Goal: Find specific page/section: Find specific page/section

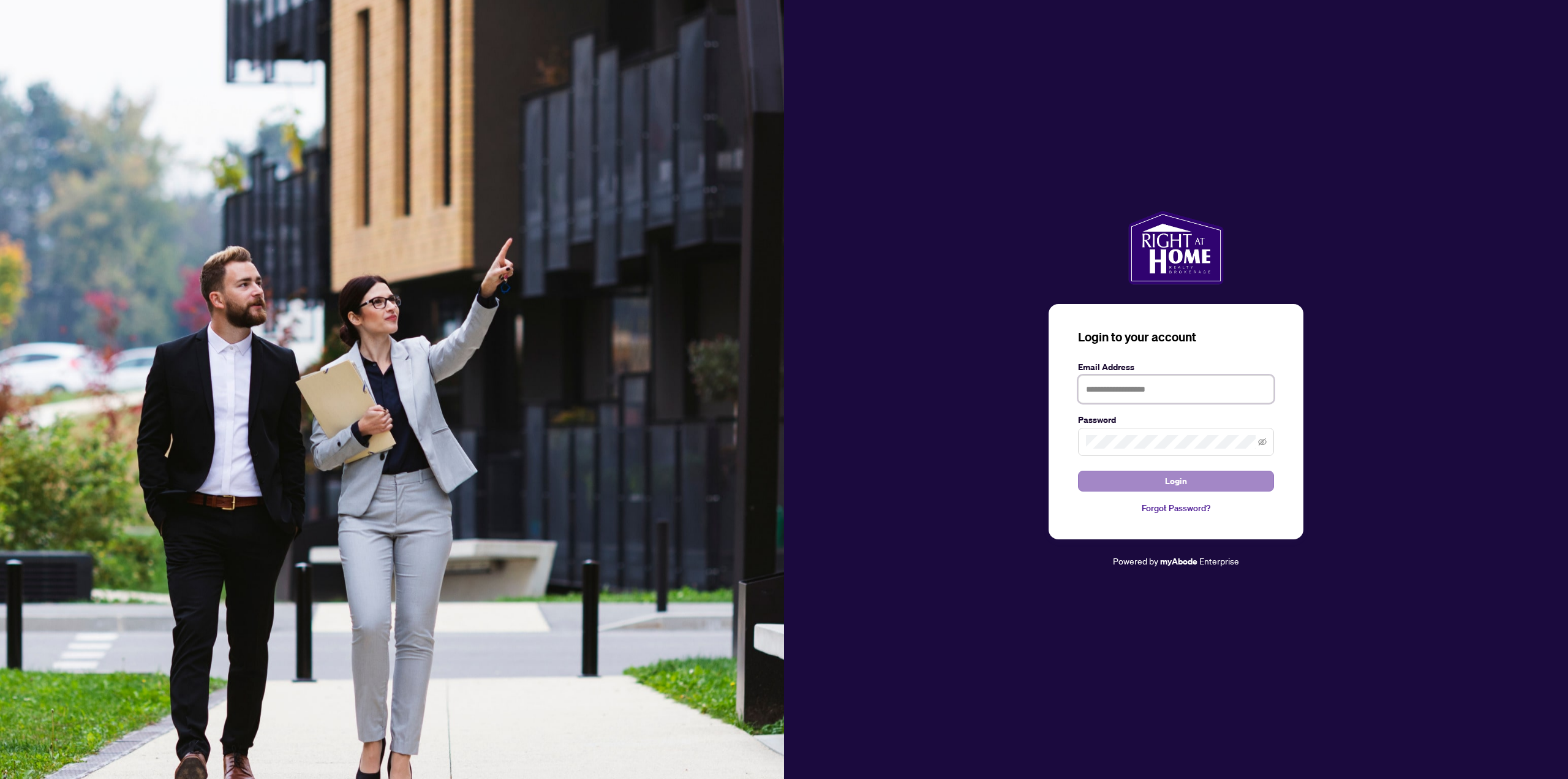
type input "**********"
click at [1164, 481] on button "Login" at bounding box center [1176, 480] width 196 height 21
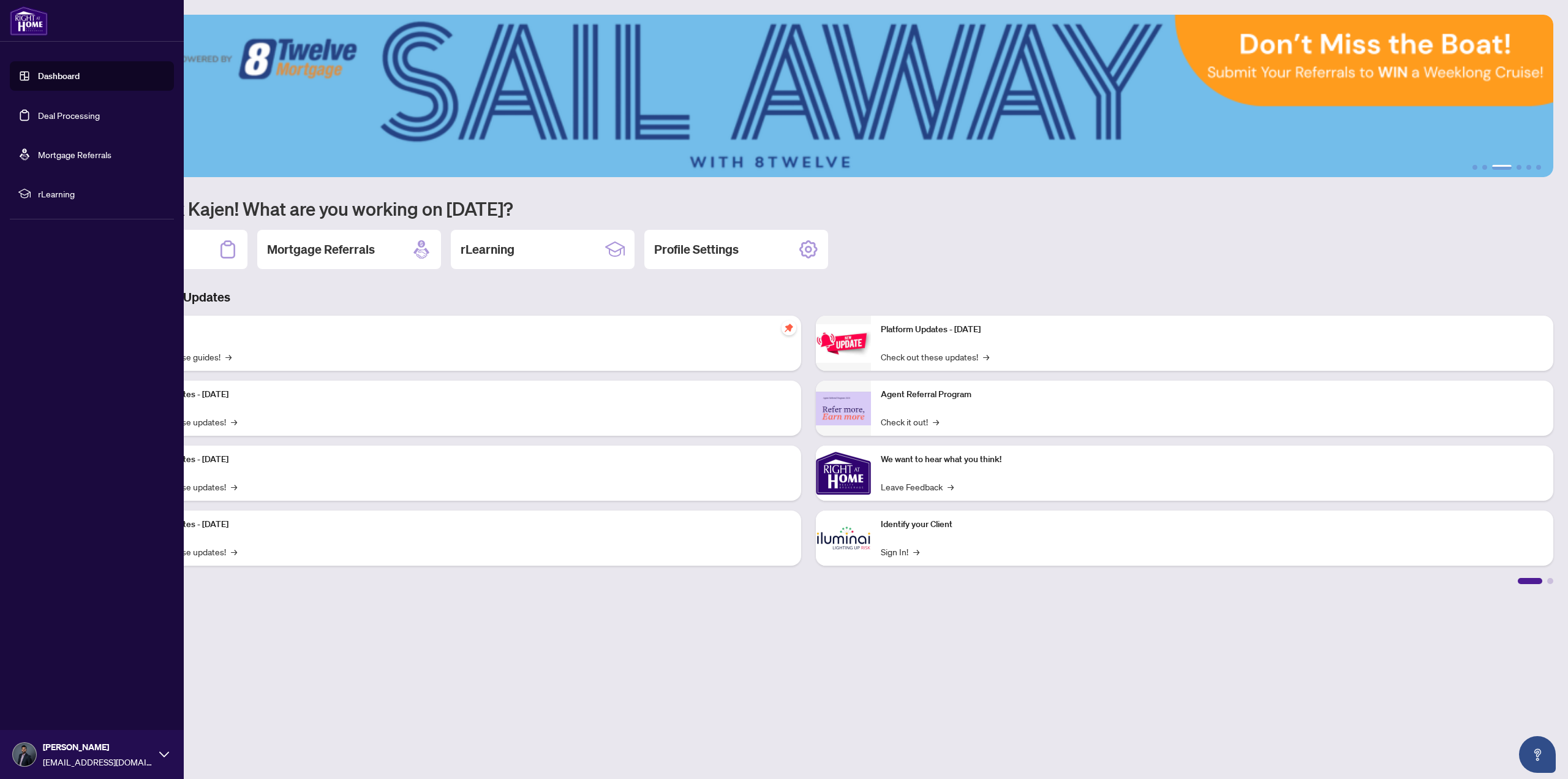
click at [45, 115] on link "Deal Processing" at bounding box center [69, 115] width 62 height 11
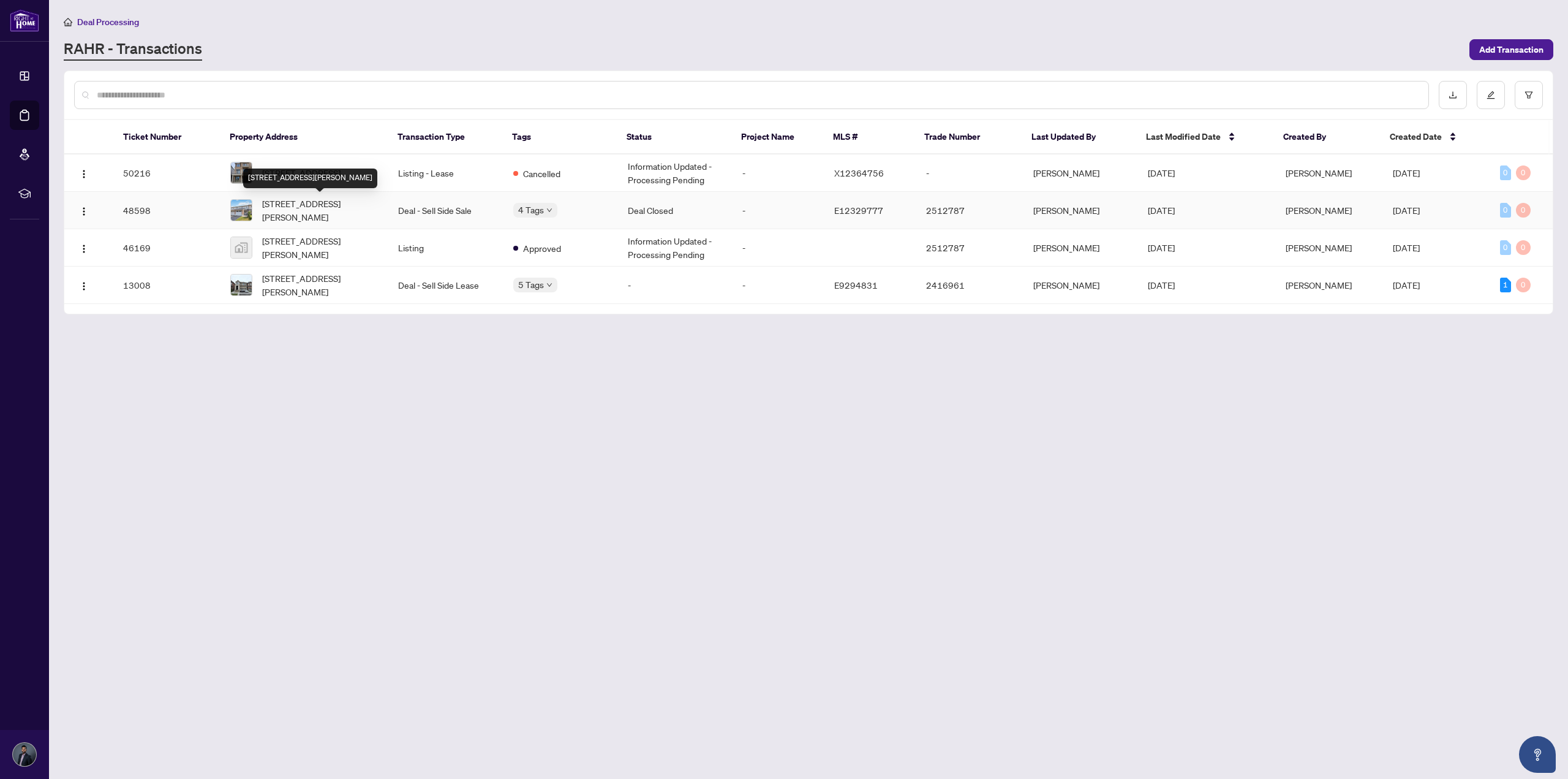
click at [368, 211] on span "[STREET_ADDRESS][PERSON_NAME]" at bounding box center [320, 209] width 117 height 27
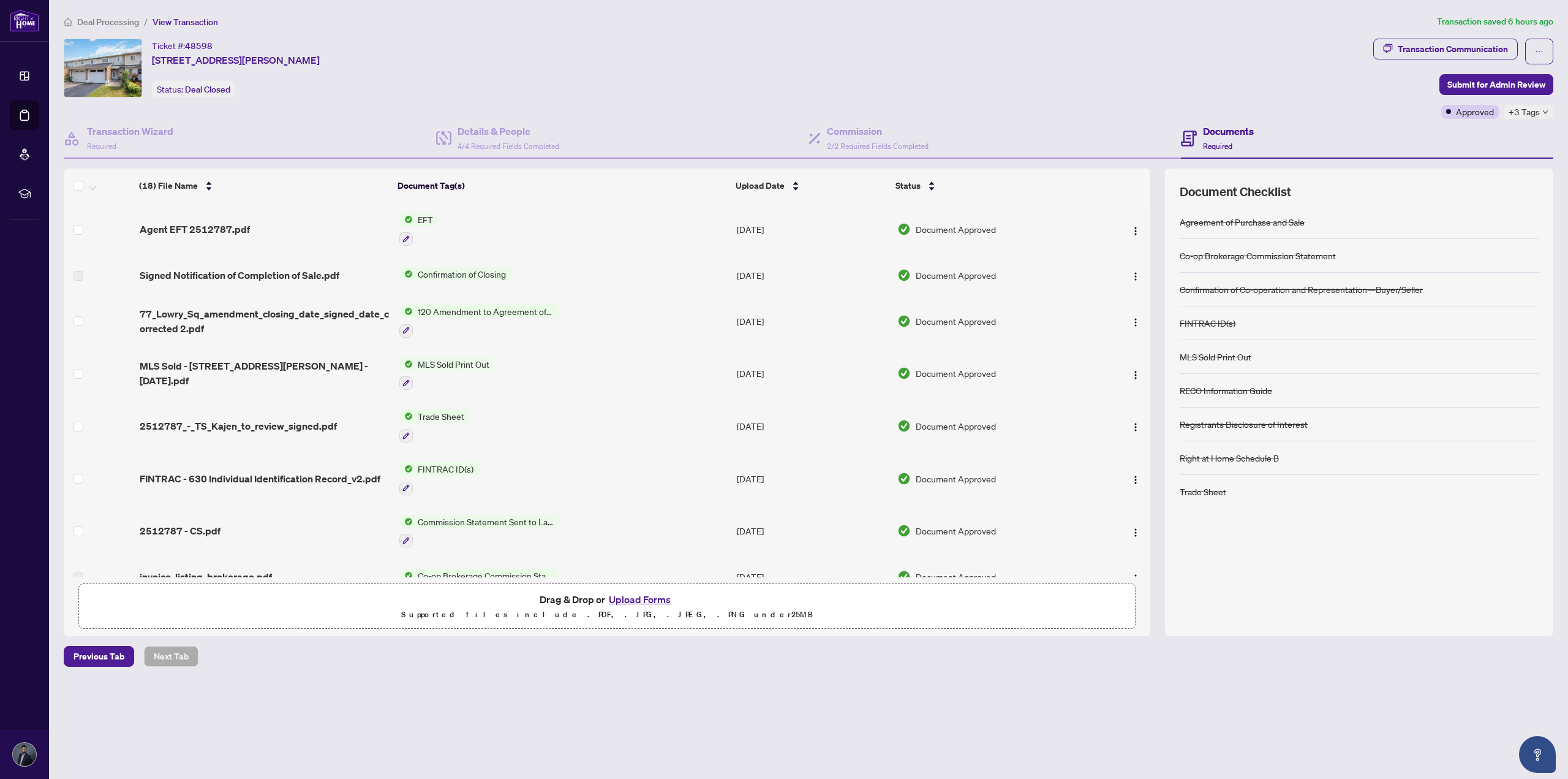
click at [212, 230] on span "Agent EFT 2512787.pdf" at bounding box center [194, 229] width 110 height 15
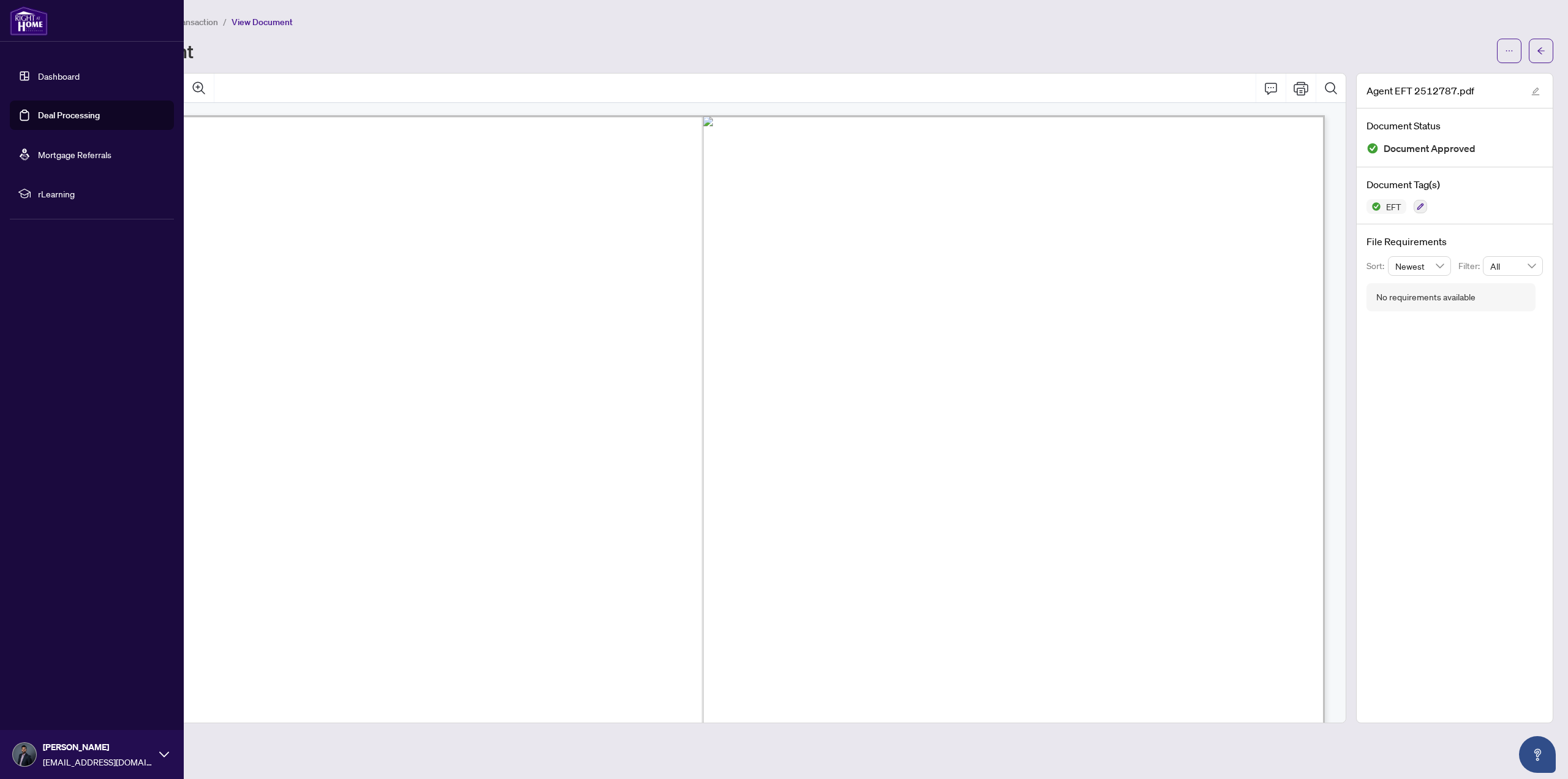
click at [38, 117] on link "Deal Processing" at bounding box center [69, 115] width 62 height 11
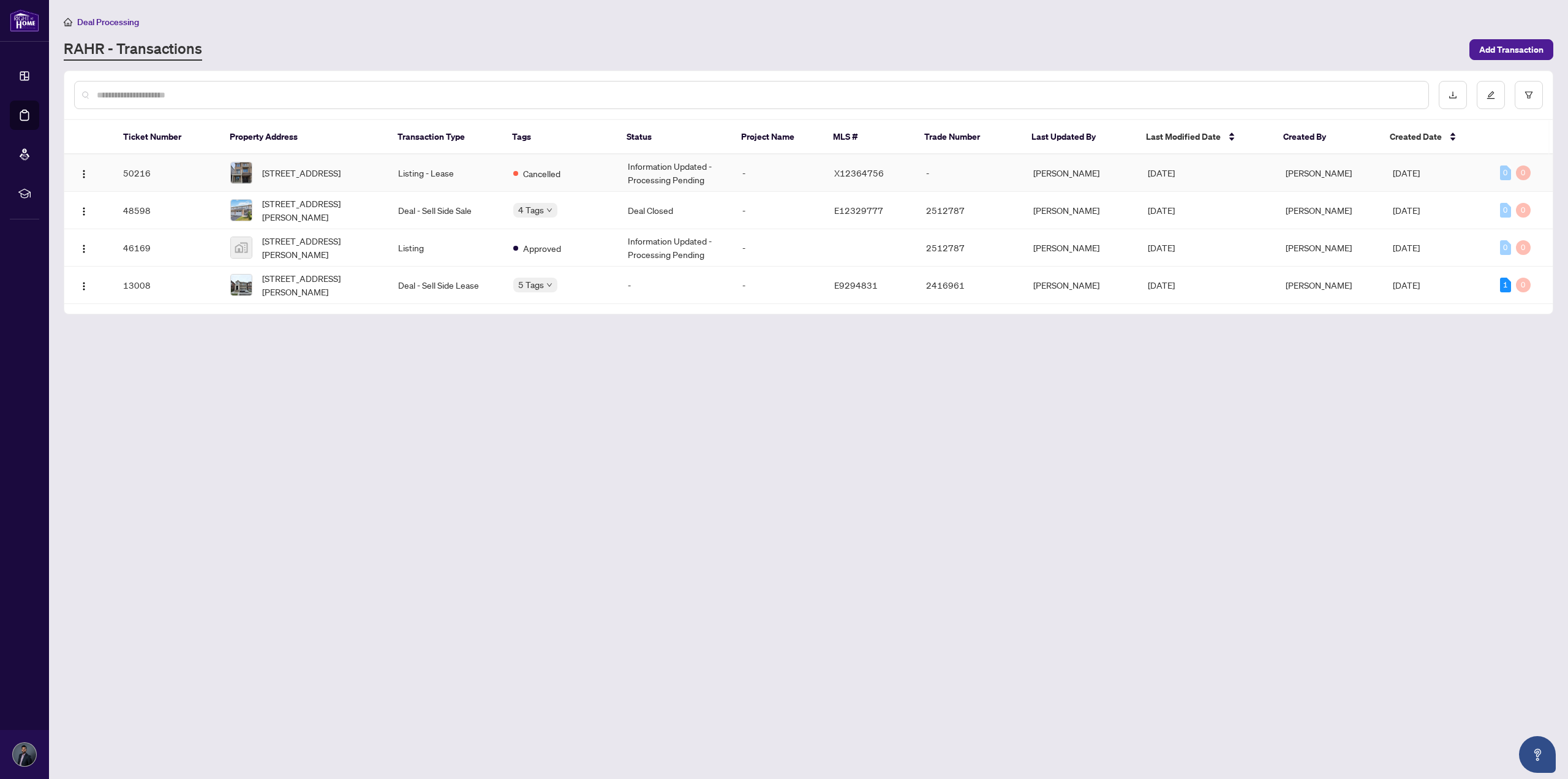
click at [466, 179] on td "Listing - Lease" at bounding box center [446, 173] width 115 height 37
